Goal: Task Accomplishment & Management: Manage account settings

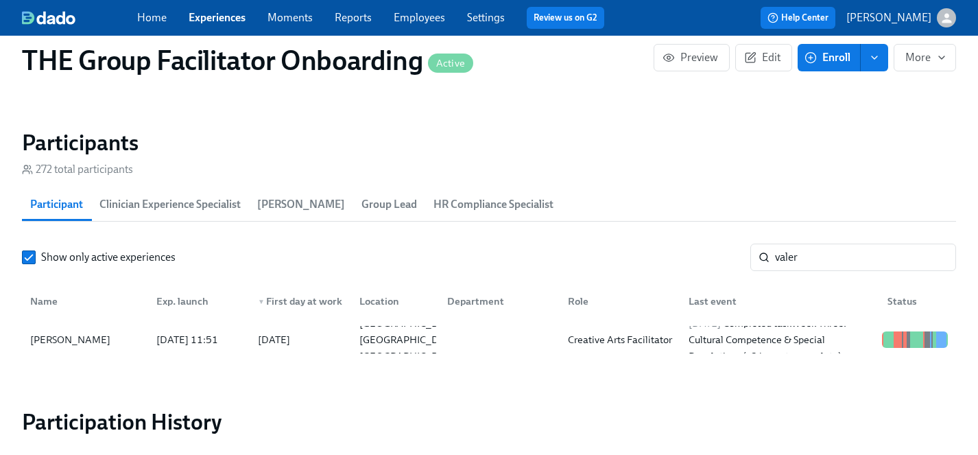
scroll to position [386, 0]
click at [830, 60] on span "Enroll" at bounding box center [829, 58] width 43 height 14
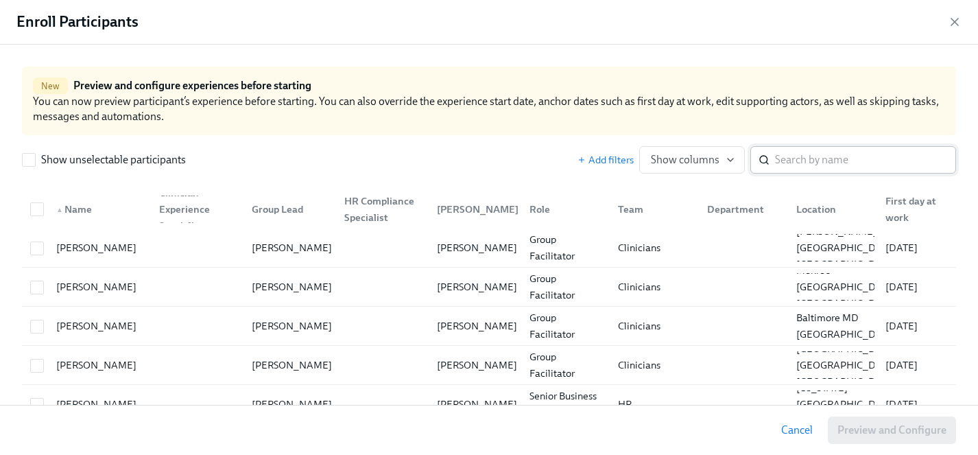
click at [803, 161] on input "search" at bounding box center [865, 159] width 181 height 27
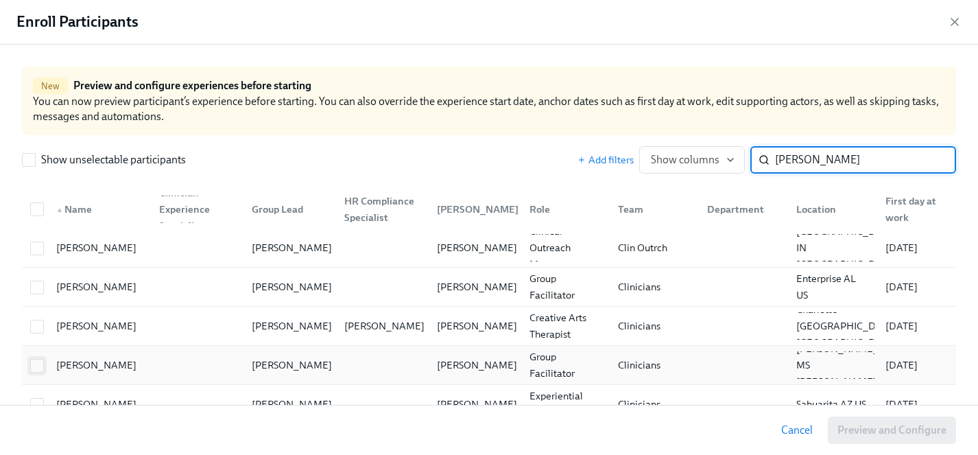
type input "[PERSON_NAME]"
click at [37, 364] on input "checkbox" at bounding box center [37, 366] width 12 height 12
checkbox input "true"
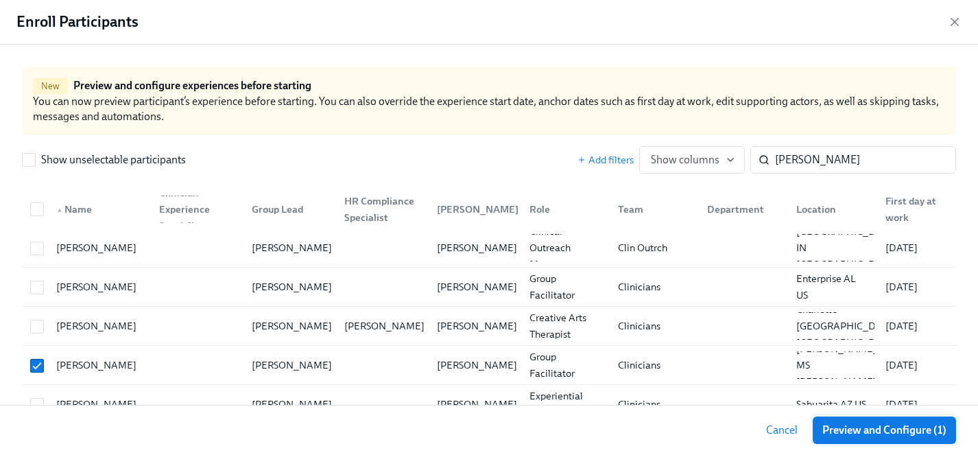
click at [873, 426] on span "Preview and Configure (1)" at bounding box center [885, 430] width 124 height 14
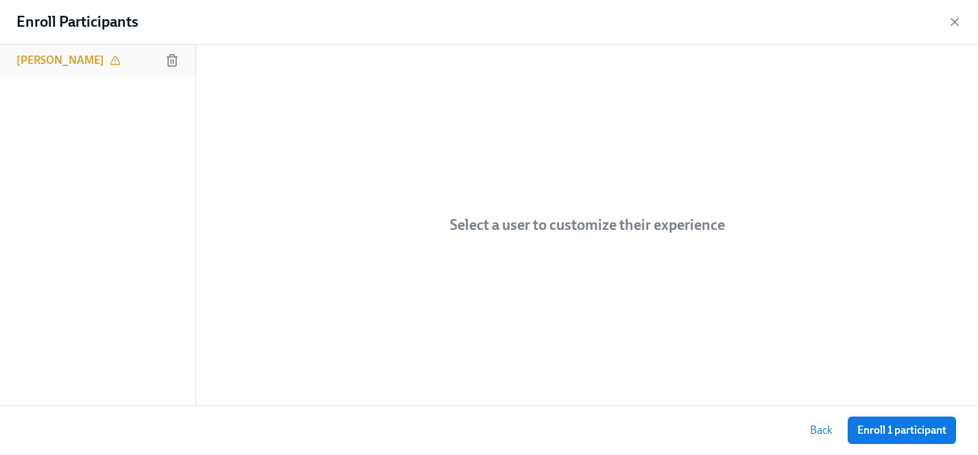
click at [62, 58] on h6 "[PERSON_NAME]" at bounding box center [60, 60] width 88 height 15
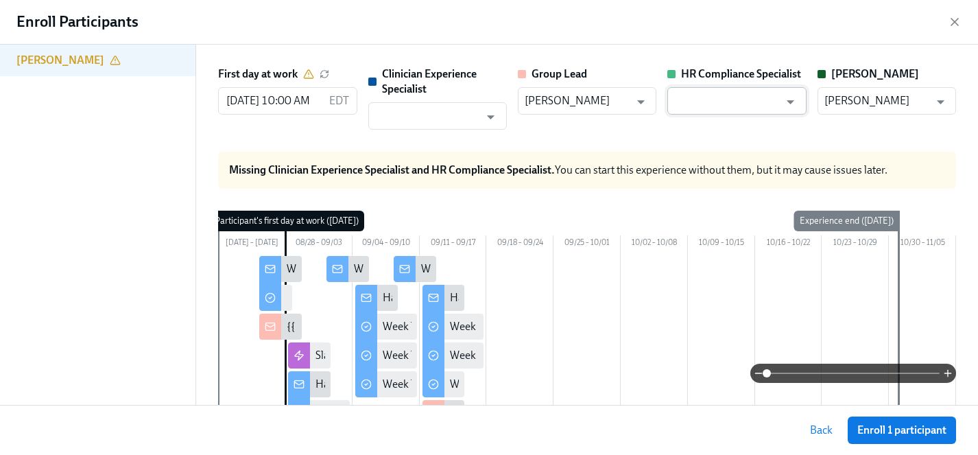
click at [729, 93] on input "text" at bounding box center [726, 100] width 105 height 27
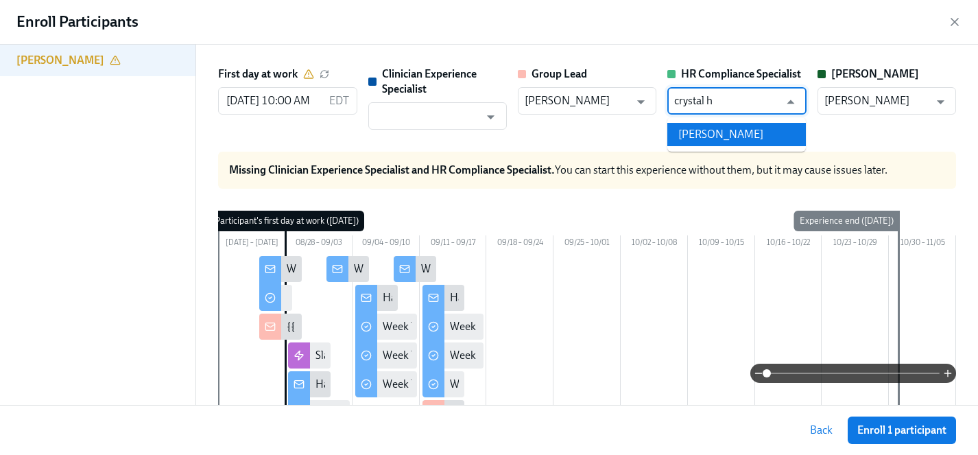
click at [742, 132] on li "[PERSON_NAME]" at bounding box center [737, 134] width 139 height 23
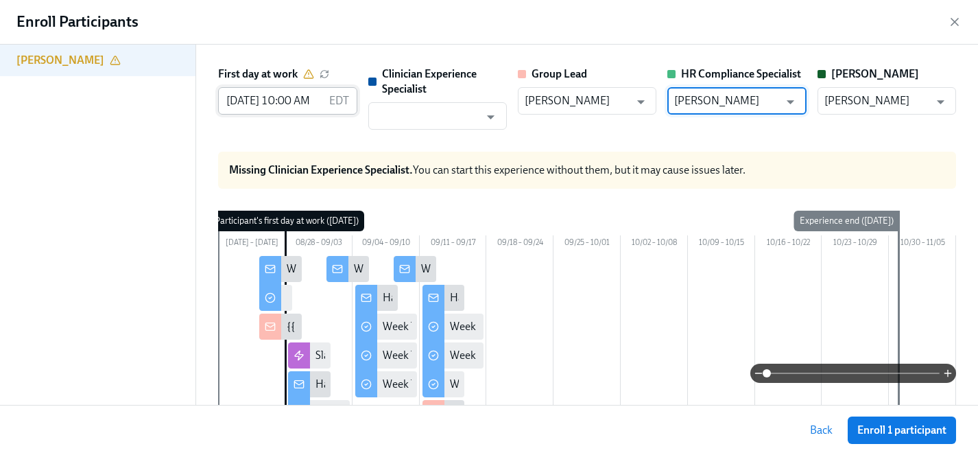
type input "[PERSON_NAME]"
click at [244, 99] on input "[DATE] 10:00 AM" at bounding box center [270, 100] width 105 height 27
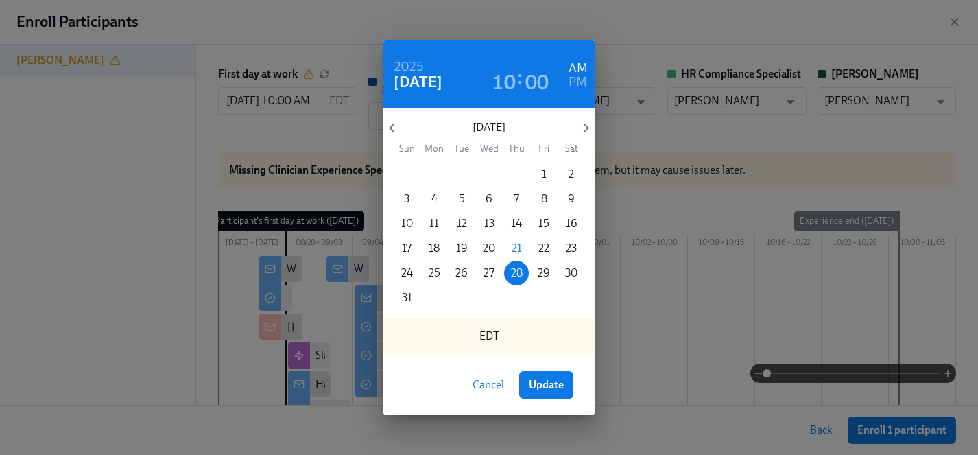
click at [432, 271] on p "25" at bounding box center [435, 273] width 12 height 15
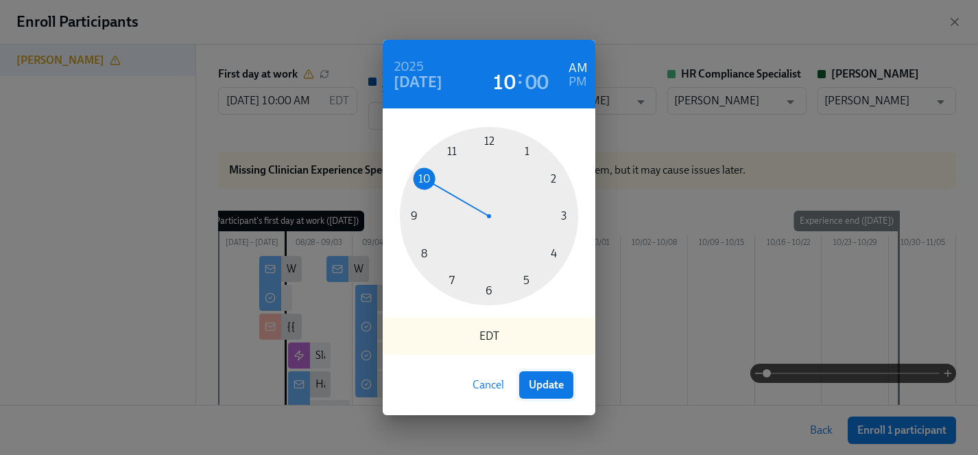
click at [529, 383] on span "Update" at bounding box center [546, 385] width 35 height 14
type input "[DATE] 10:00 AM"
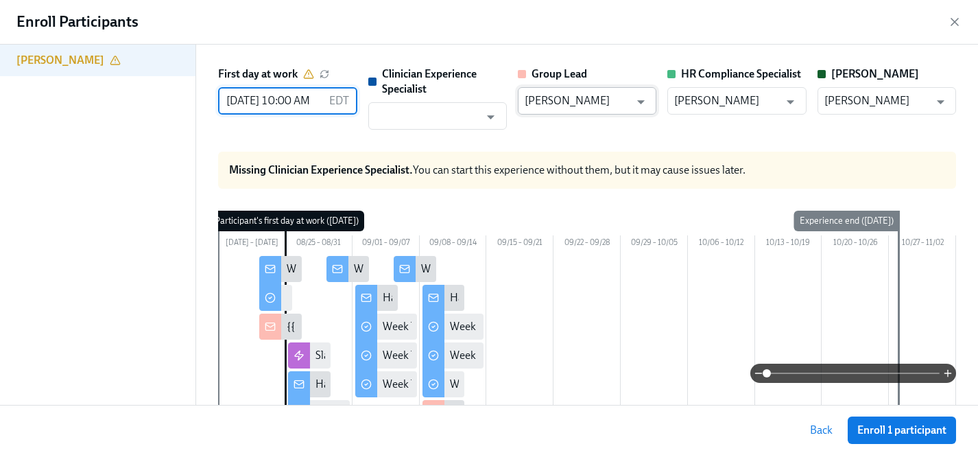
click at [598, 102] on input "[PERSON_NAME]" at bounding box center [577, 100] width 105 height 27
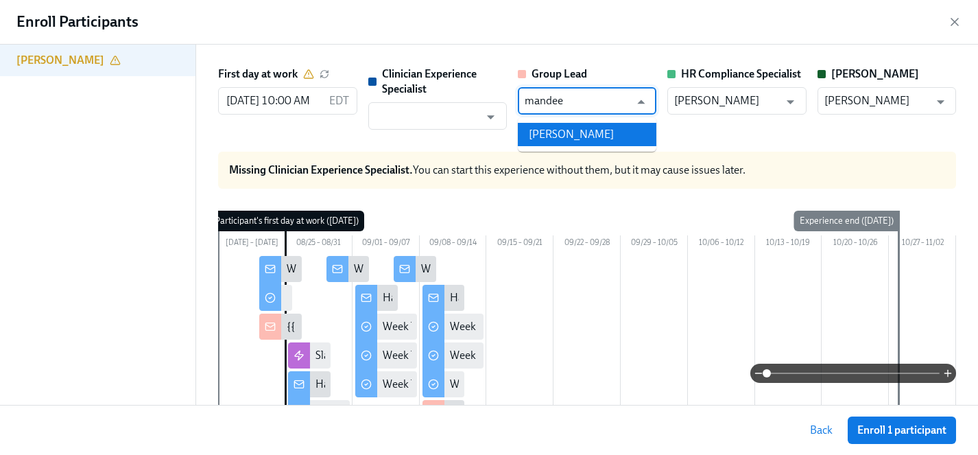
click at [600, 139] on li "[PERSON_NAME]" at bounding box center [587, 134] width 139 height 23
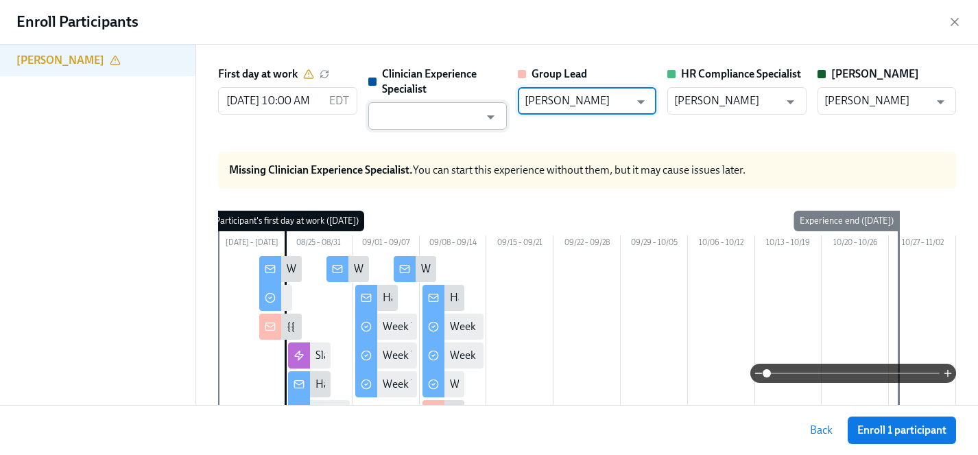
type input "[PERSON_NAME]"
click at [449, 119] on input "text" at bounding box center [427, 115] width 105 height 27
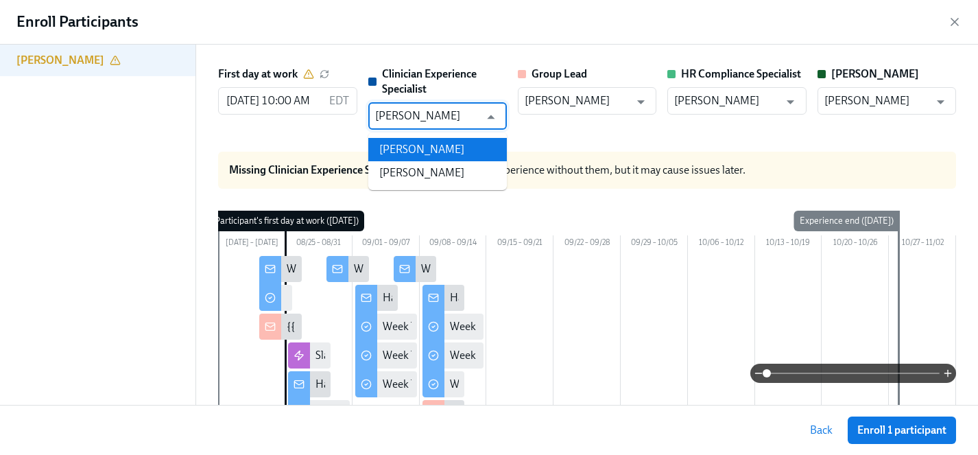
click at [455, 150] on li "[PERSON_NAME]" at bounding box center [437, 149] width 139 height 23
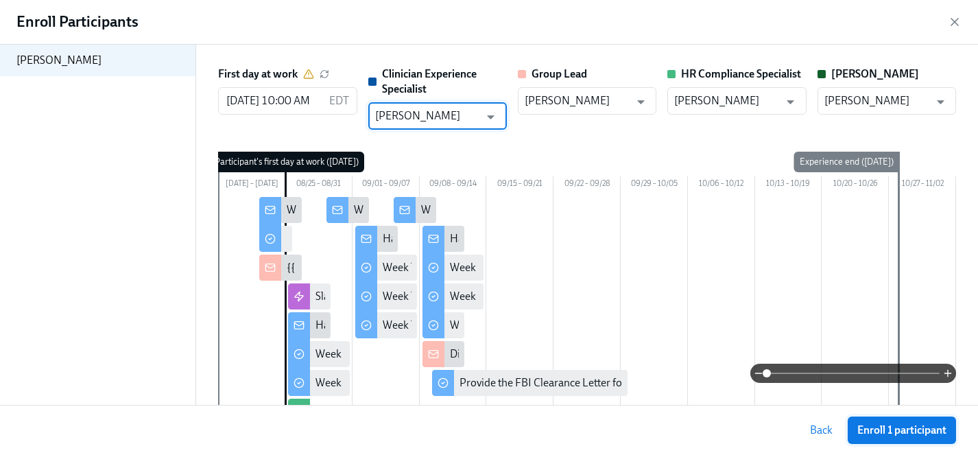
type input "[PERSON_NAME]"
click at [899, 427] on span "Enroll 1 participant" at bounding box center [902, 430] width 89 height 14
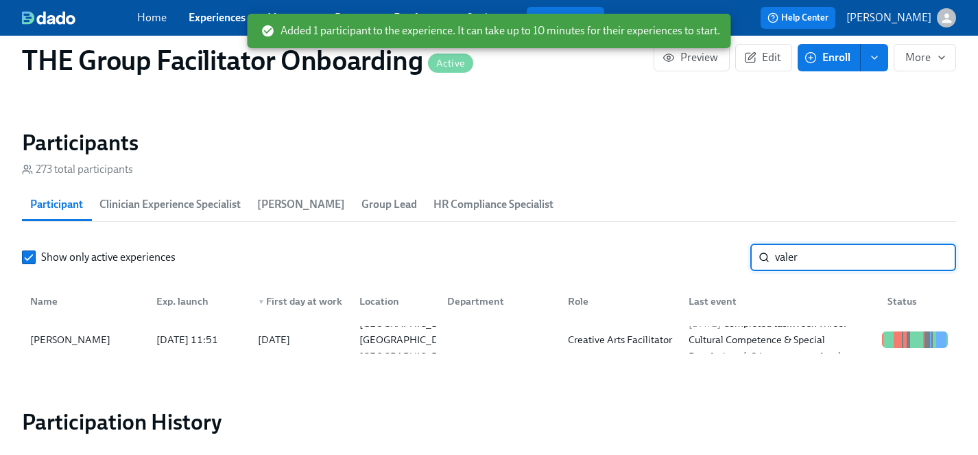
drag, startPoint x: 831, startPoint y: 255, endPoint x: 771, endPoint y: 263, distance: 60.3
click at [771, 263] on div "valer ​" at bounding box center [854, 257] width 206 height 27
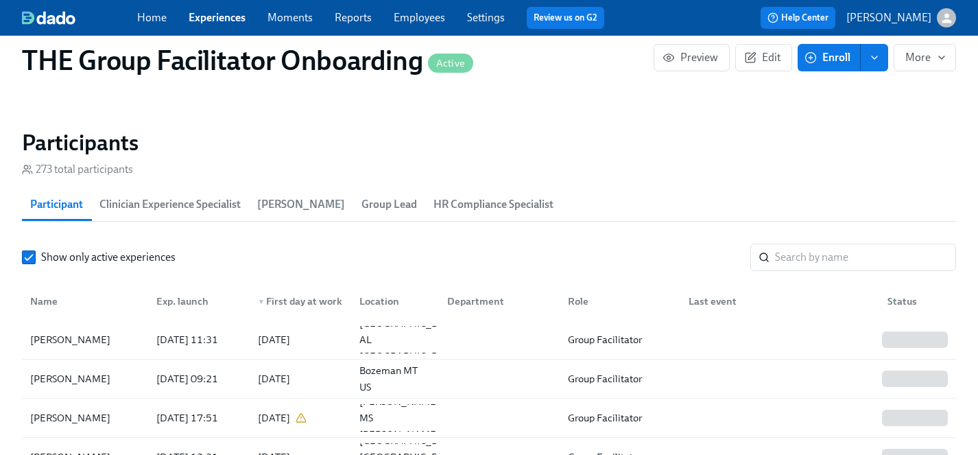
click at [204, 14] on link "Experiences" at bounding box center [217, 17] width 57 height 13
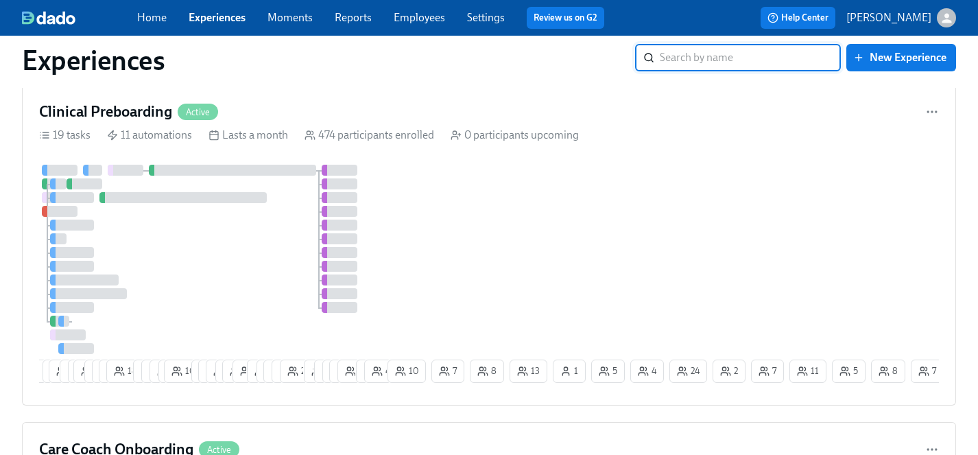
scroll to position [3352, 0]
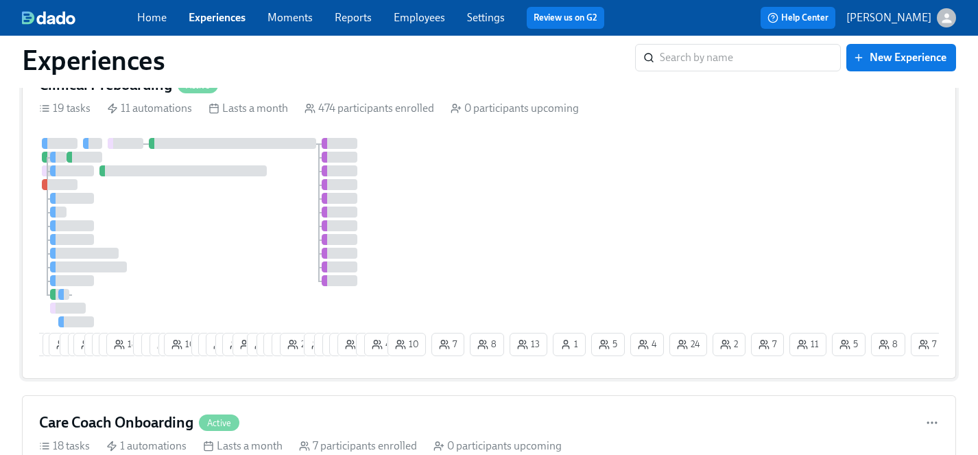
click at [530, 245] on div "5 4 8 29 4 2 19 7 8 12 18 9 8 9 5 10 7 17 15 6 23 3 11 9 12 15 25 10 6 6 14 15 …" at bounding box center [489, 250] width 900 height 224
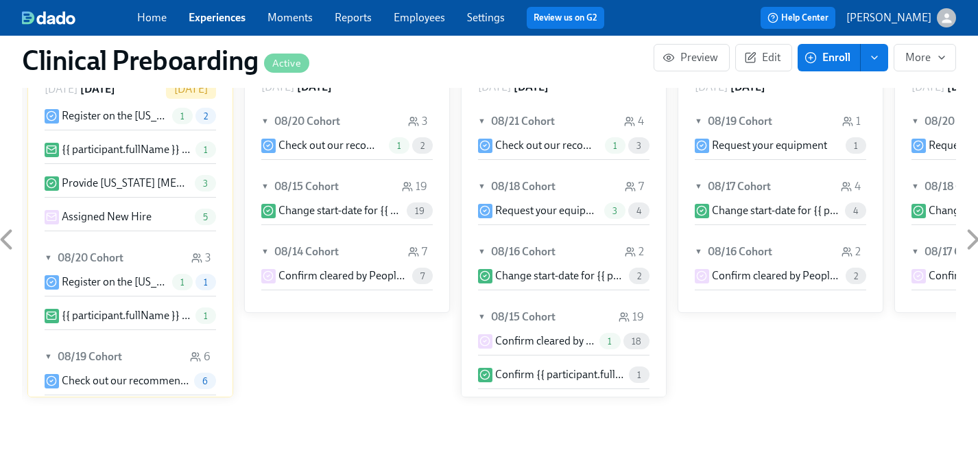
scroll to position [1544, 0]
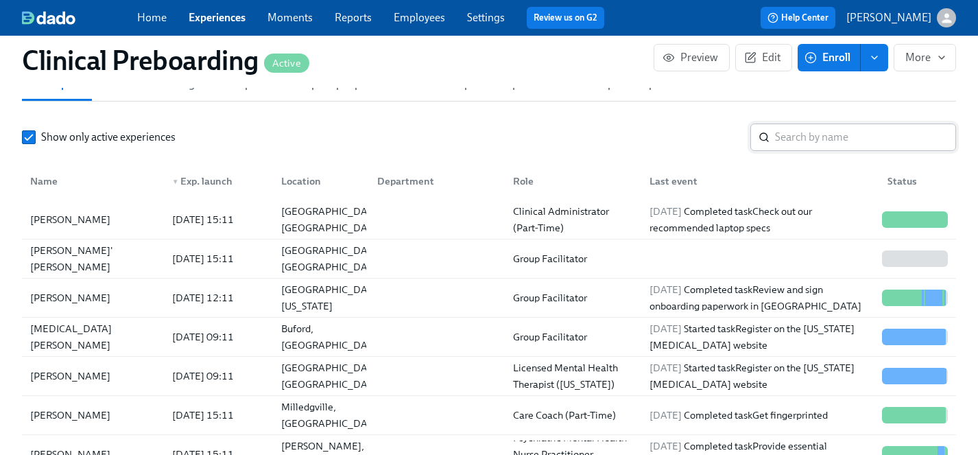
click at [816, 130] on input "search" at bounding box center [865, 137] width 181 height 27
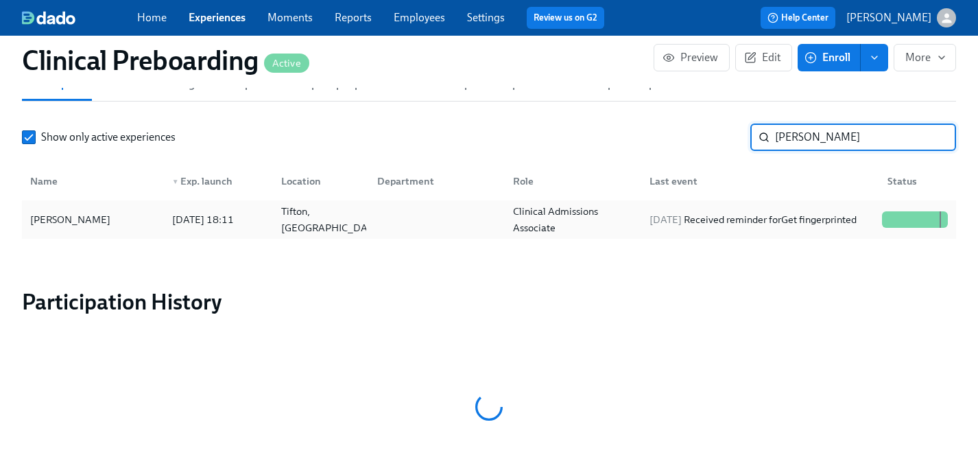
type input "[PERSON_NAME]"
click at [79, 218] on div "[PERSON_NAME]" at bounding box center [70, 219] width 91 height 16
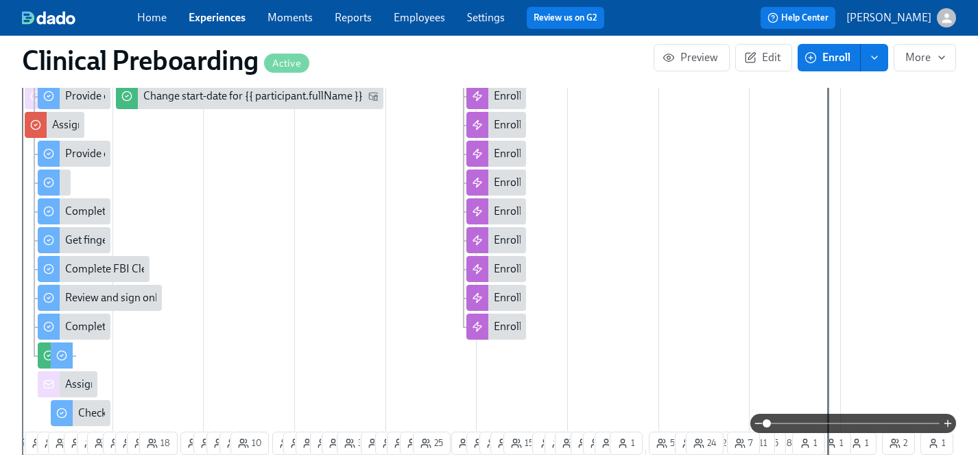
scroll to position [589, 0]
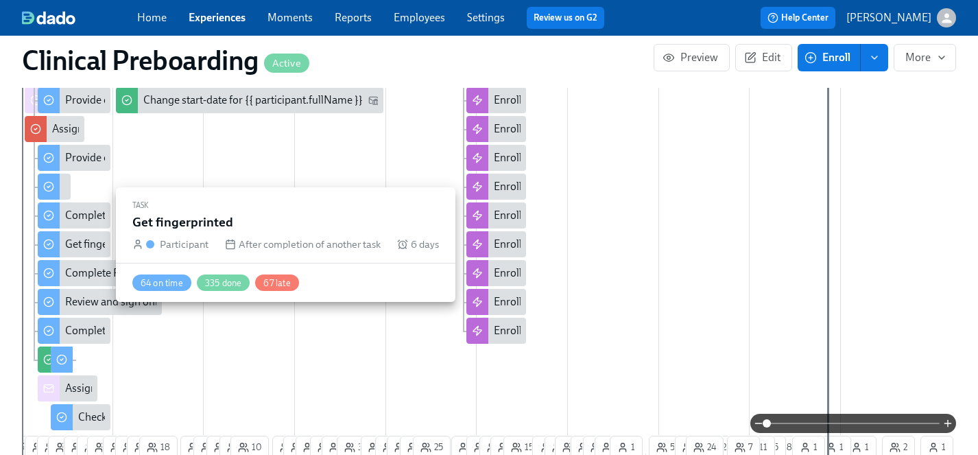
click at [76, 242] on div "Get fingerprinted" at bounding box center [105, 244] width 81 height 15
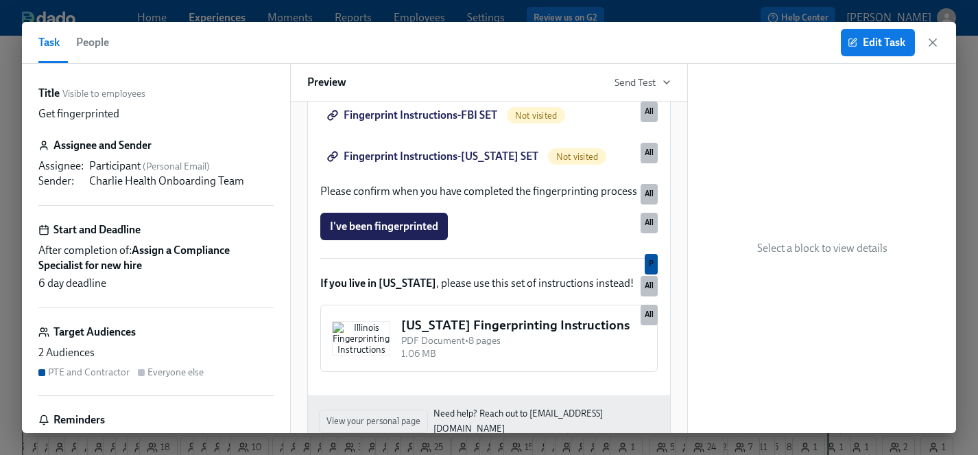
scroll to position [425, 0]
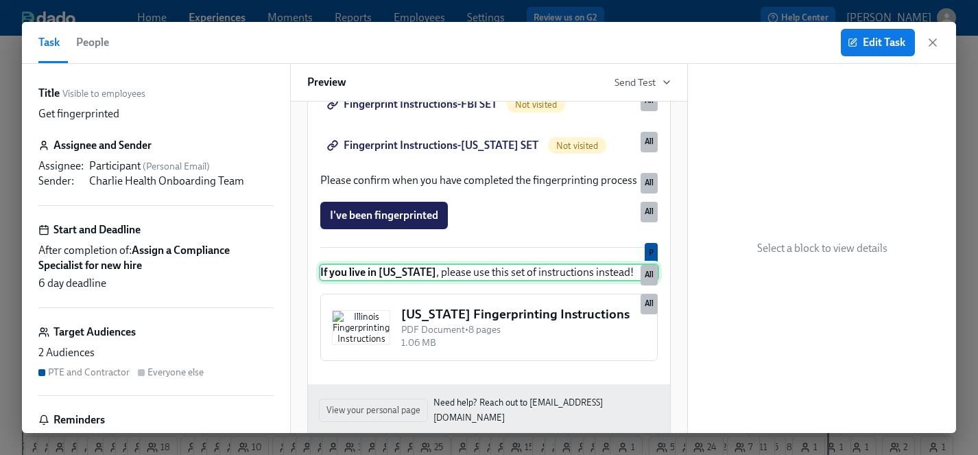
click at [561, 281] on div "If you live in [US_STATE] , please use this set of instructions instead! All" at bounding box center [489, 272] width 340 height 18
click at [886, 41] on span "Edit Task" at bounding box center [878, 43] width 55 height 14
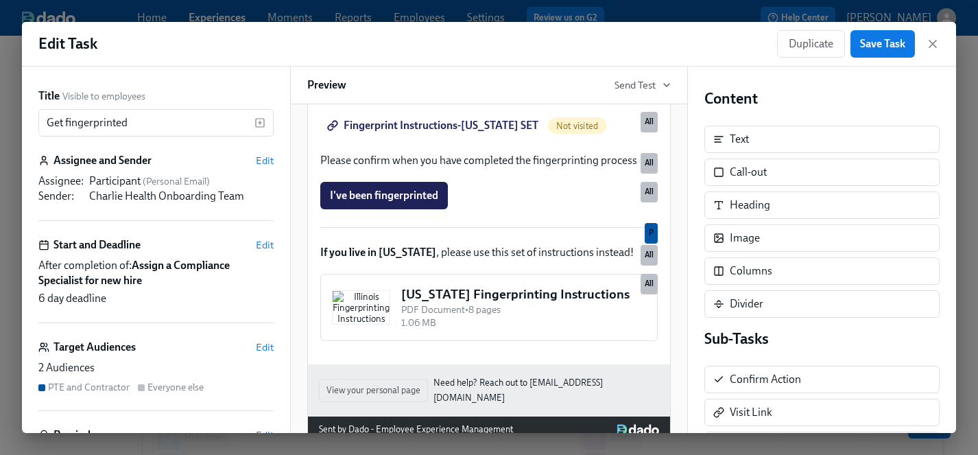
scroll to position [454, 0]
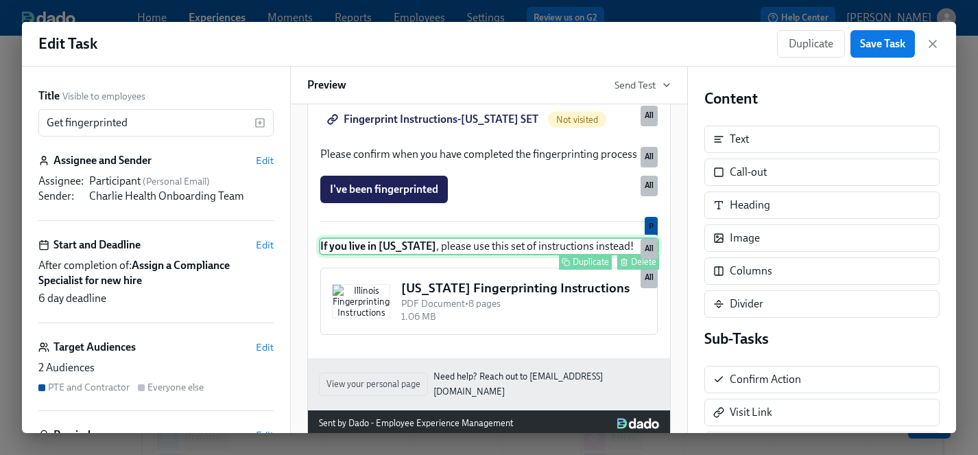
click at [491, 255] on div "If you live in [US_STATE] , please use this set of instructions instead! Duplic…" at bounding box center [489, 246] width 340 height 18
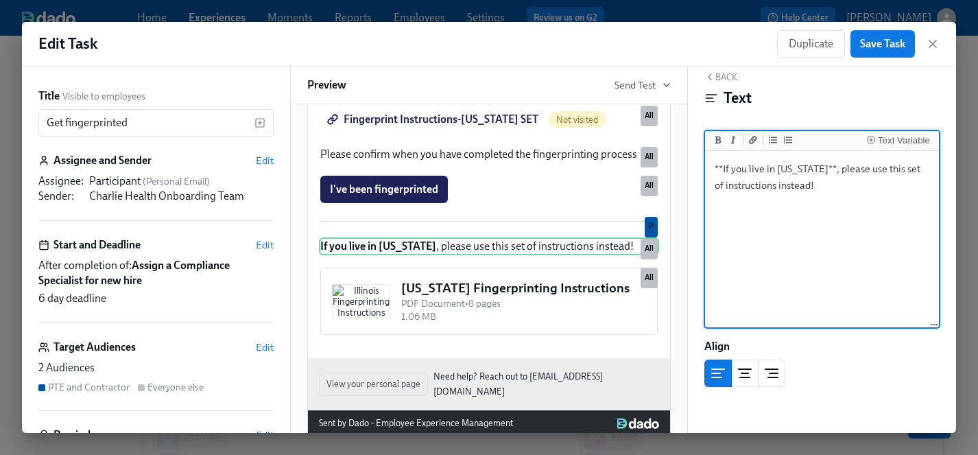
scroll to position [19, 0]
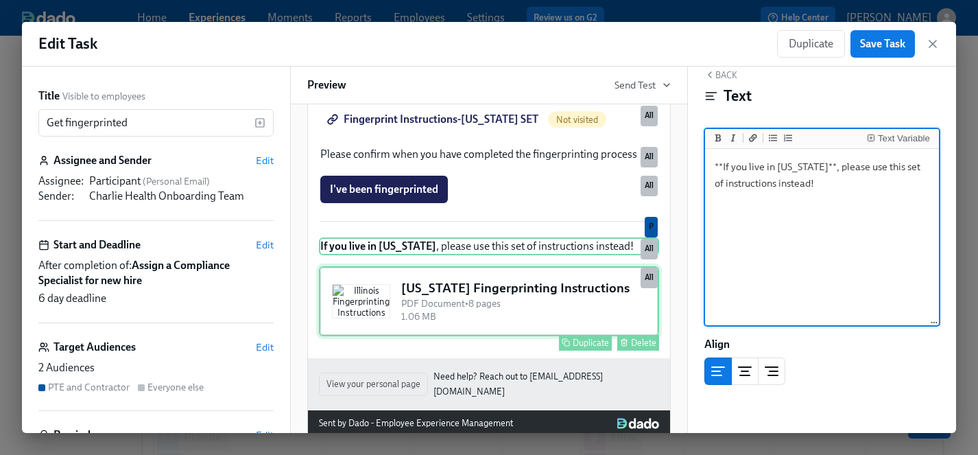
click at [561, 336] on div "[US_STATE] Fingerprinting Instructions PDF Document • 8 pages 1.06 MB Duplicate…" at bounding box center [489, 301] width 340 height 70
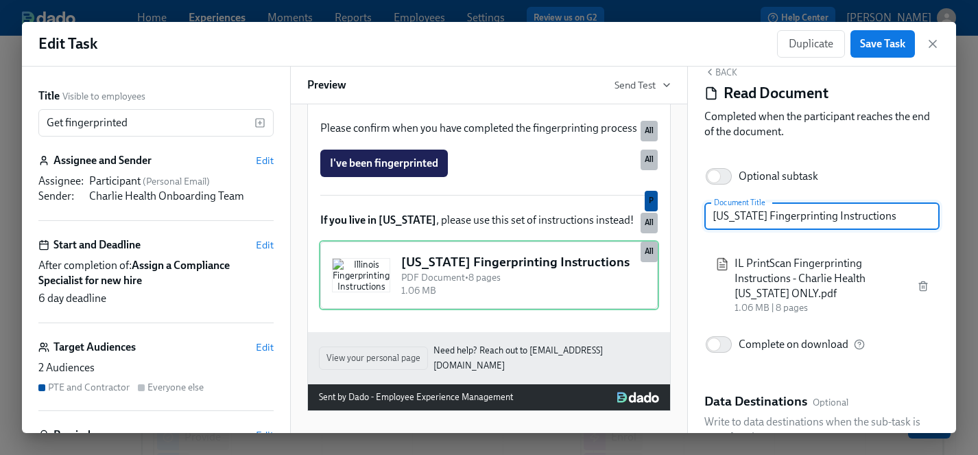
scroll to position [0, 0]
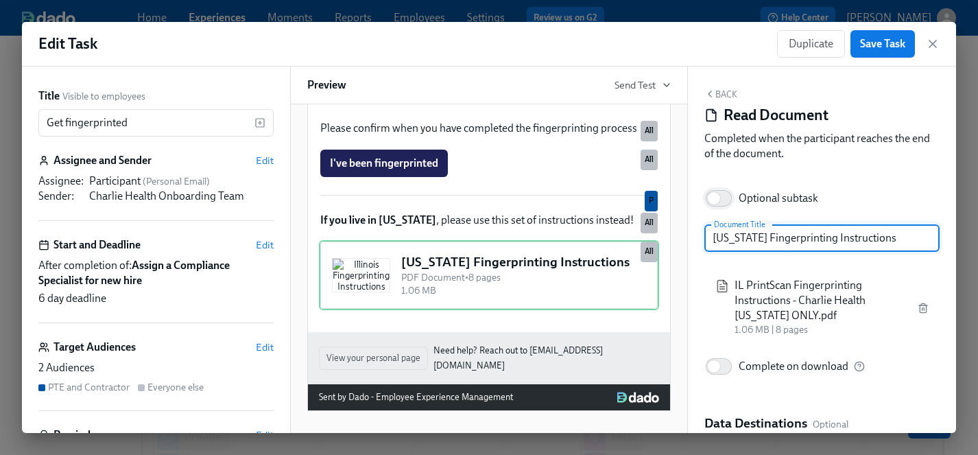
click at [729, 200] on input "Optional subtask" at bounding box center [714, 198] width 91 height 30
checkbox input "true"
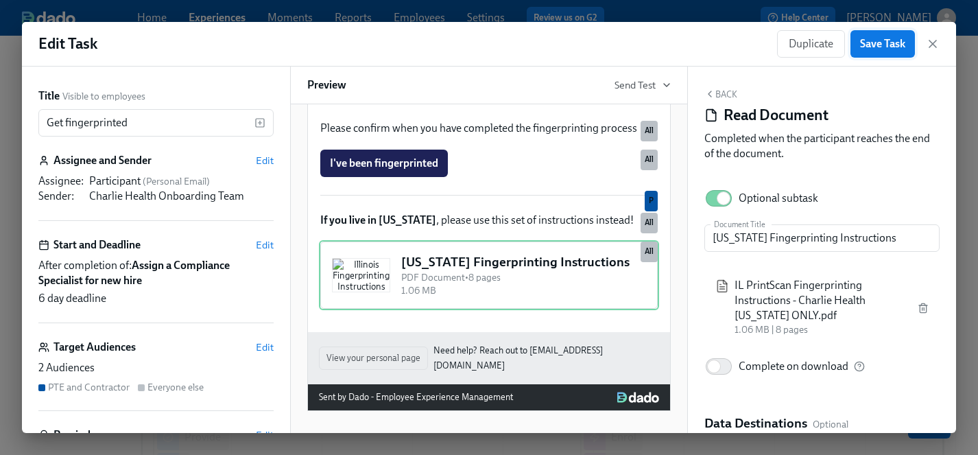
click at [893, 44] on span "Save Task" at bounding box center [882, 44] width 45 height 14
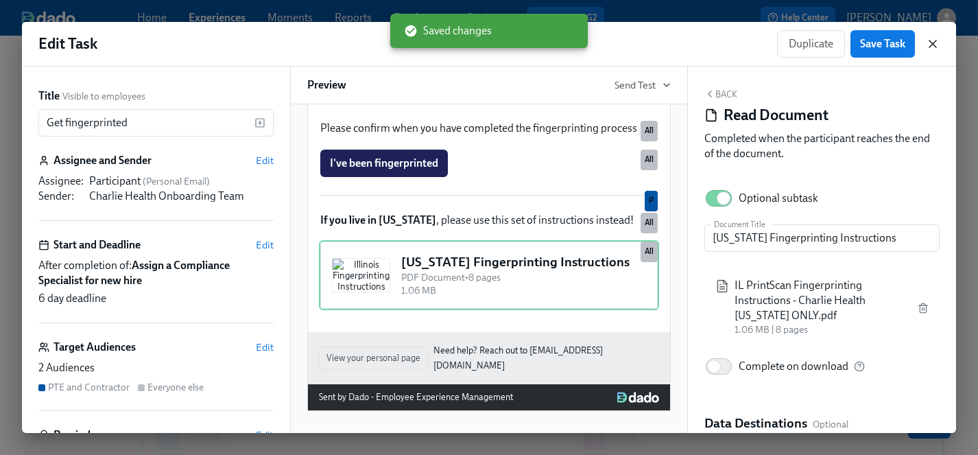
click at [934, 42] on icon "button" at bounding box center [933, 43] width 7 height 7
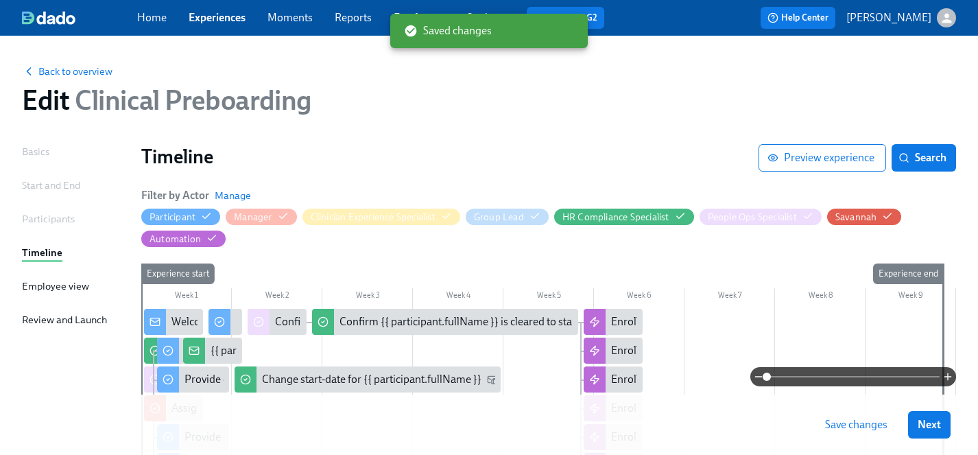
click at [854, 419] on span "Save changes" at bounding box center [856, 425] width 62 height 14
click at [931, 425] on span "Next" at bounding box center [929, 425] width 23 height 14
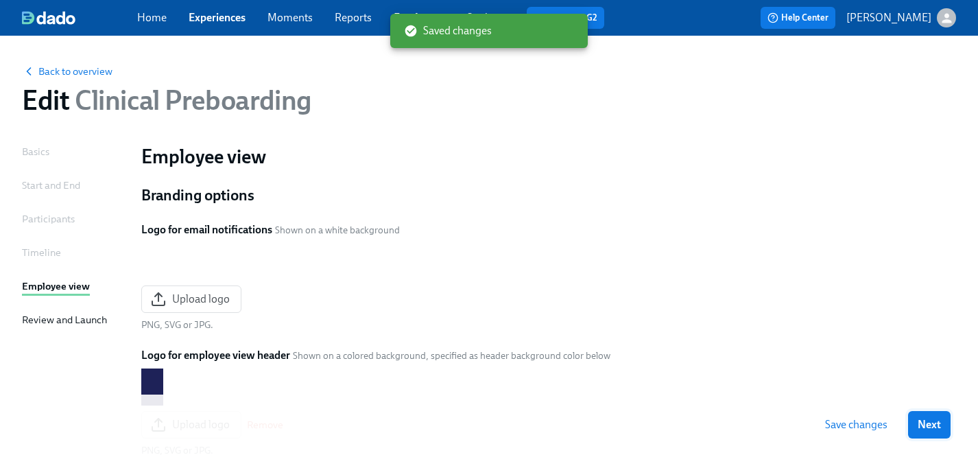
click at [921, 425] on span "Next" at bounding box center [929, 425] width 23 height 14
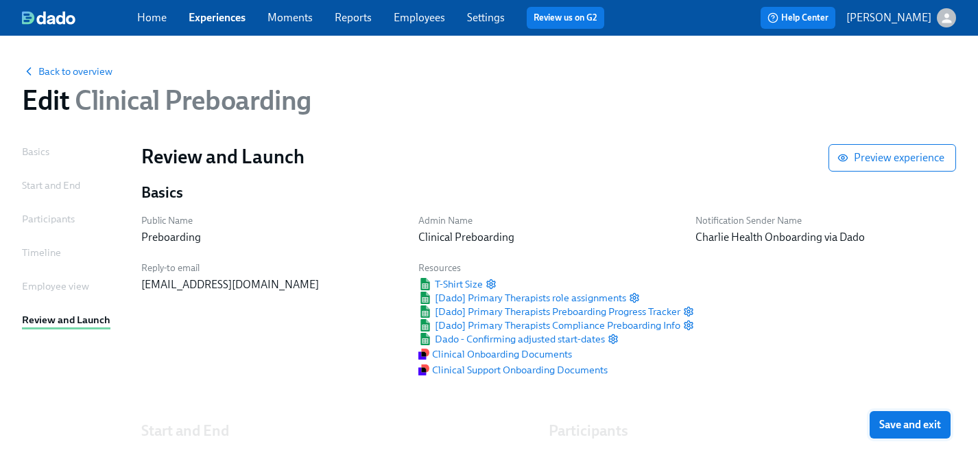
click at [917, 423] on span "Save and exit" at bounding box center [911, 425] width 62 height 14
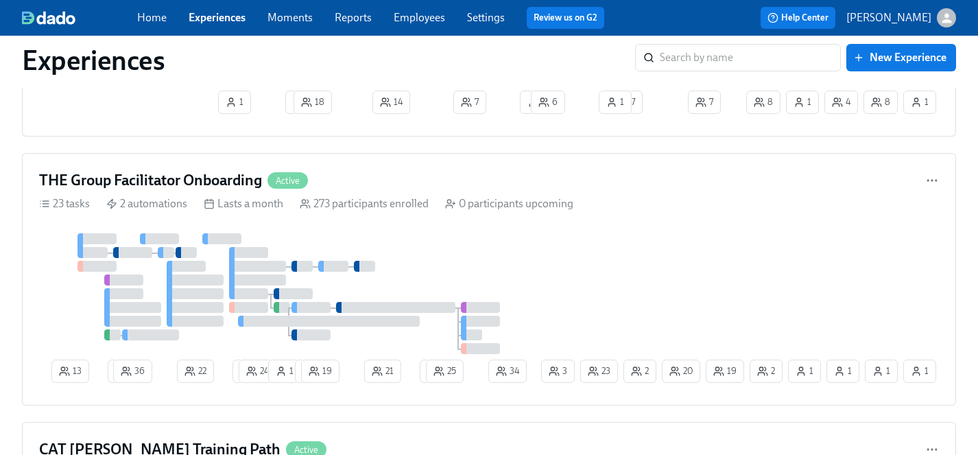
scroll to position [5254, 0]
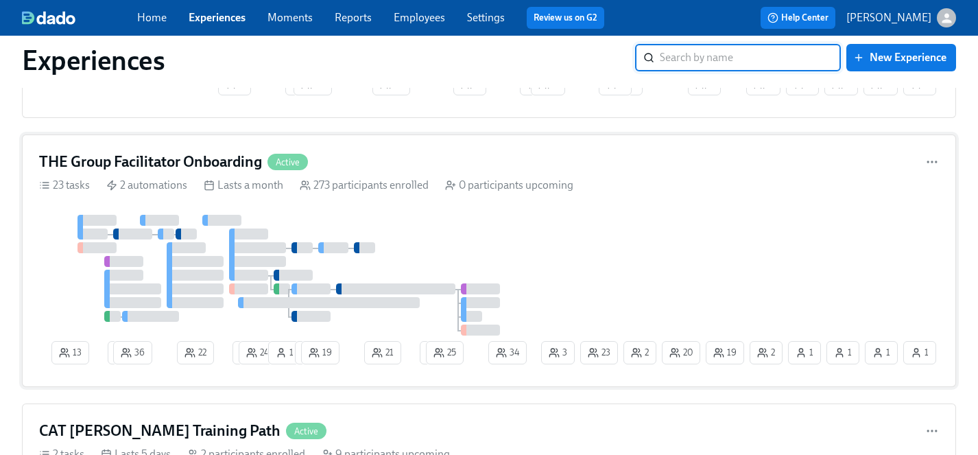
click at [554, 256] on div "13 2 36 22 1 24 1 1 19 21 1 25 2 19 1 1 20 23 2 34 1 3 1" at bounding box center [489, 292] width 900 height 155
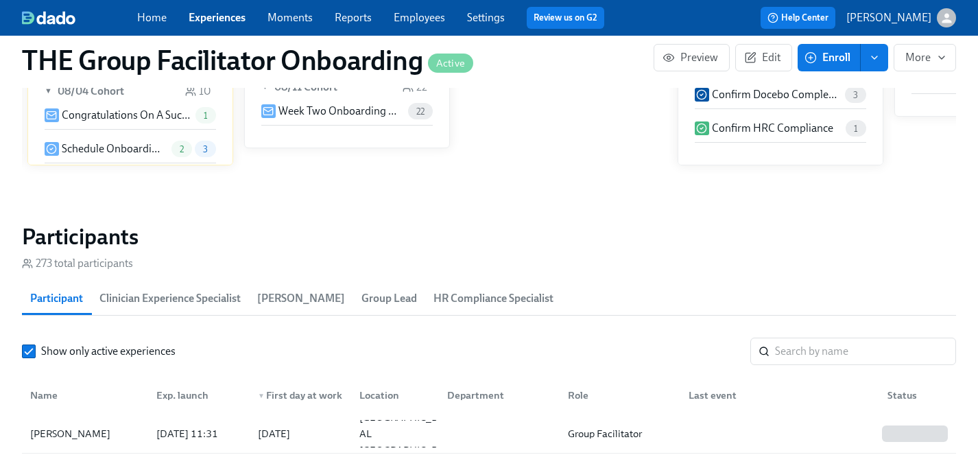
scroll to position [1161, 0]
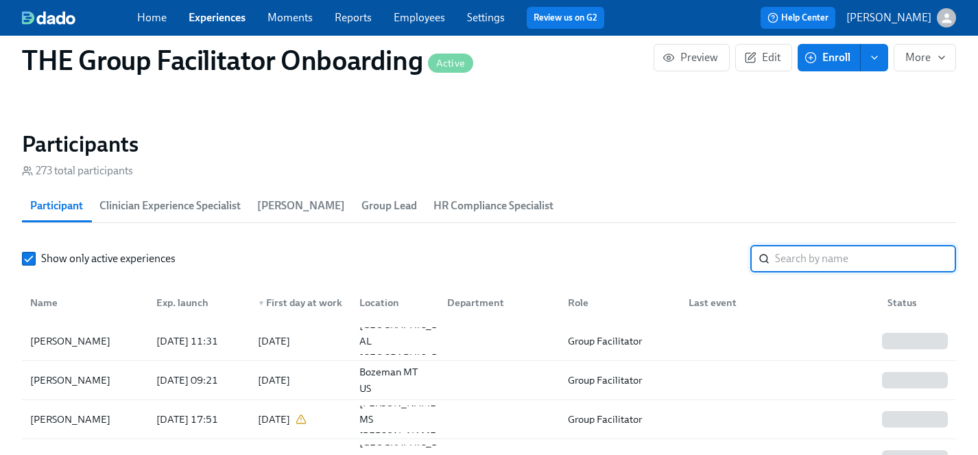
click at [779, 252] on input "search" at bounding box center [865, 258] width 181 height 27
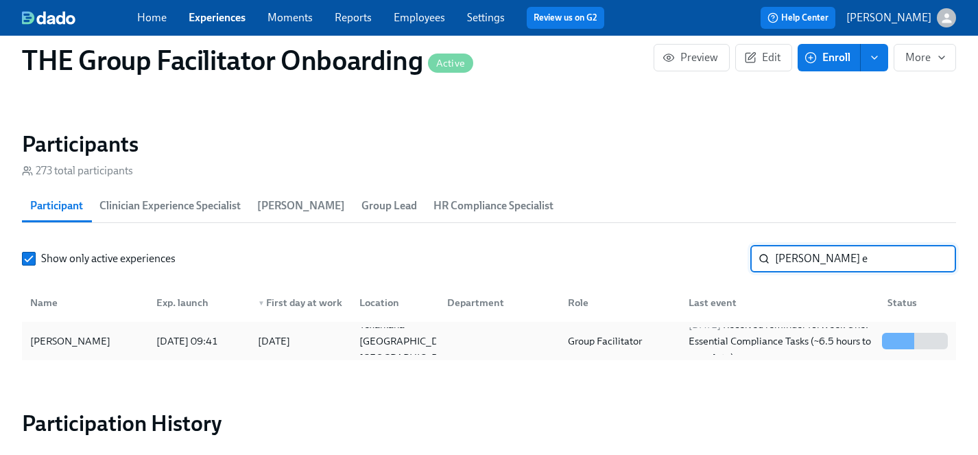
type input "[PERSON_NAME] e"
click at [64, 337] on div "[PERSON_NAME]" at bounding box center [70, 341] width 91 height 16
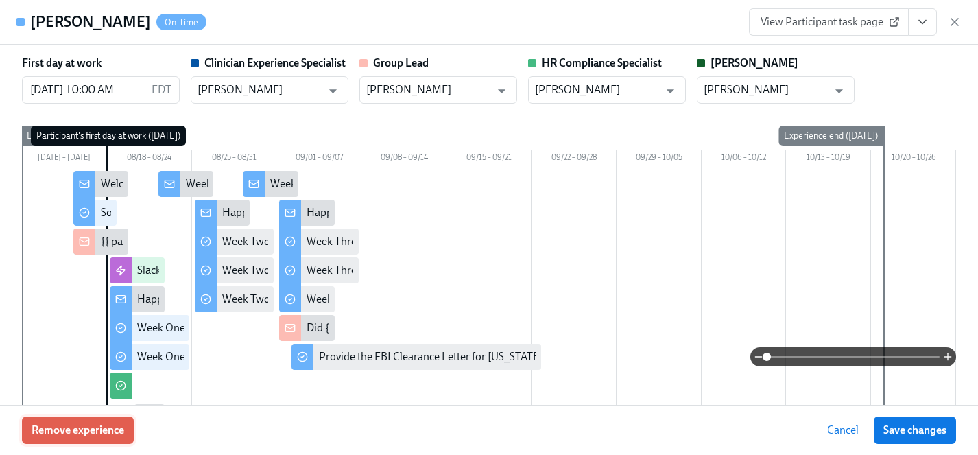
click at [100, 432] on span "Remove experience" at bounding box center [78, 430] width 93 height 14
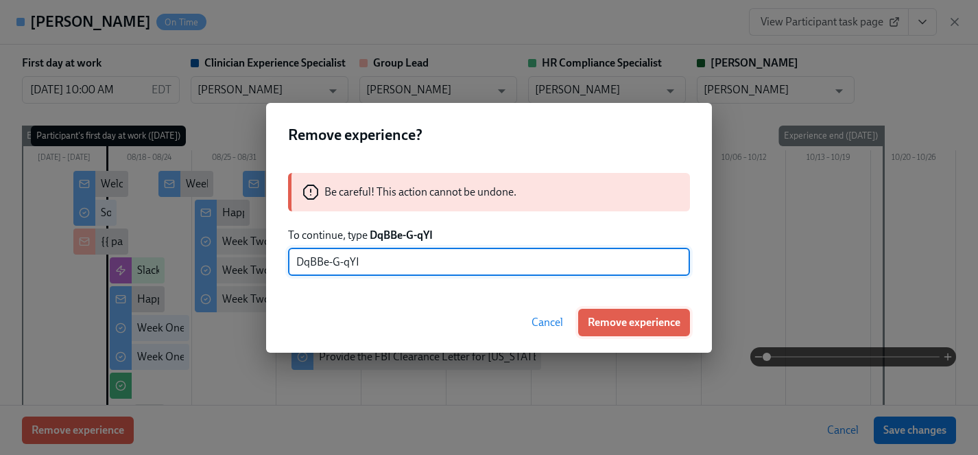
type input "DqBBe-G-qYI"
click at [620, 322] on span "Remove experience" at bounding box center [634, 323] width 93 height 14
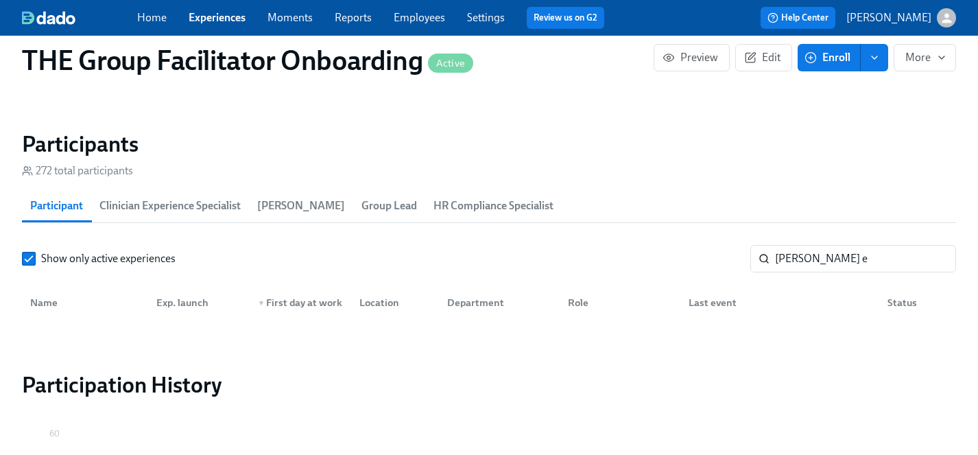
scroll to position [0, 22471]
